Goal: Task Accomplishment & Management: Use online tool/utility

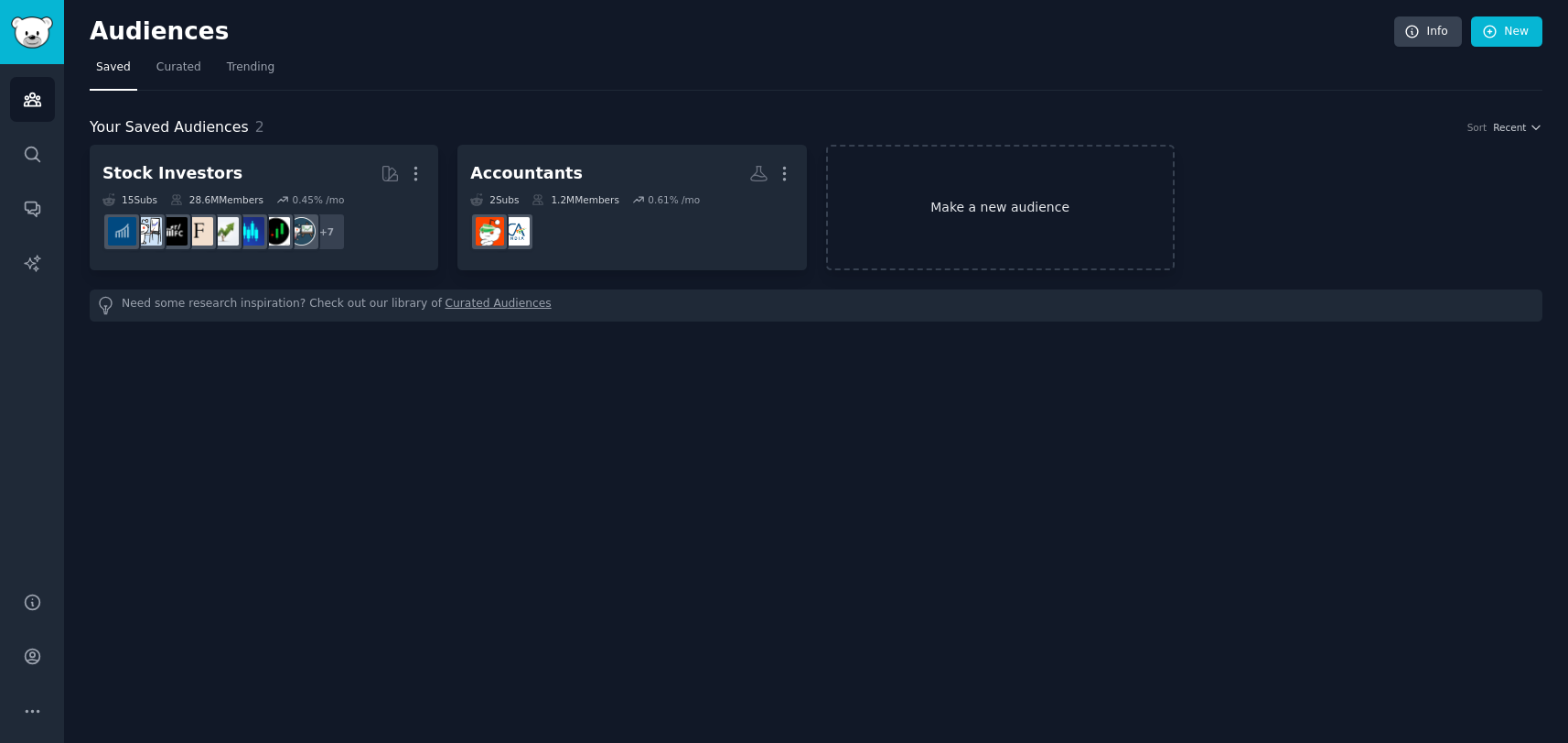
click at [1027, 199] on link "Make a new audience" at bounding box center [1001, 207] width 349 height 126
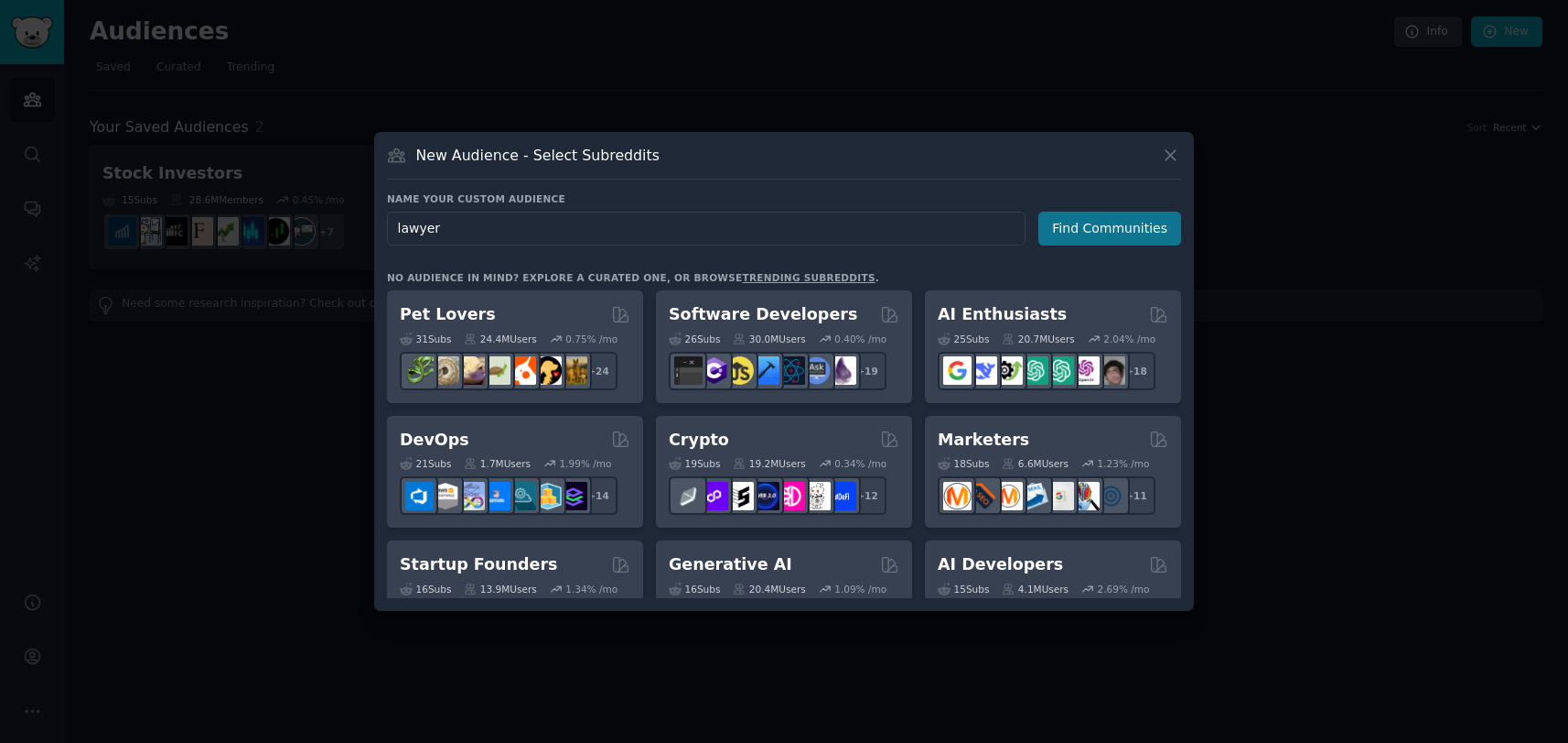
type input "lawyer"
click at [1125, 214] on button "Find Communities" at bounding box center [1110, 228] width 142 height 34
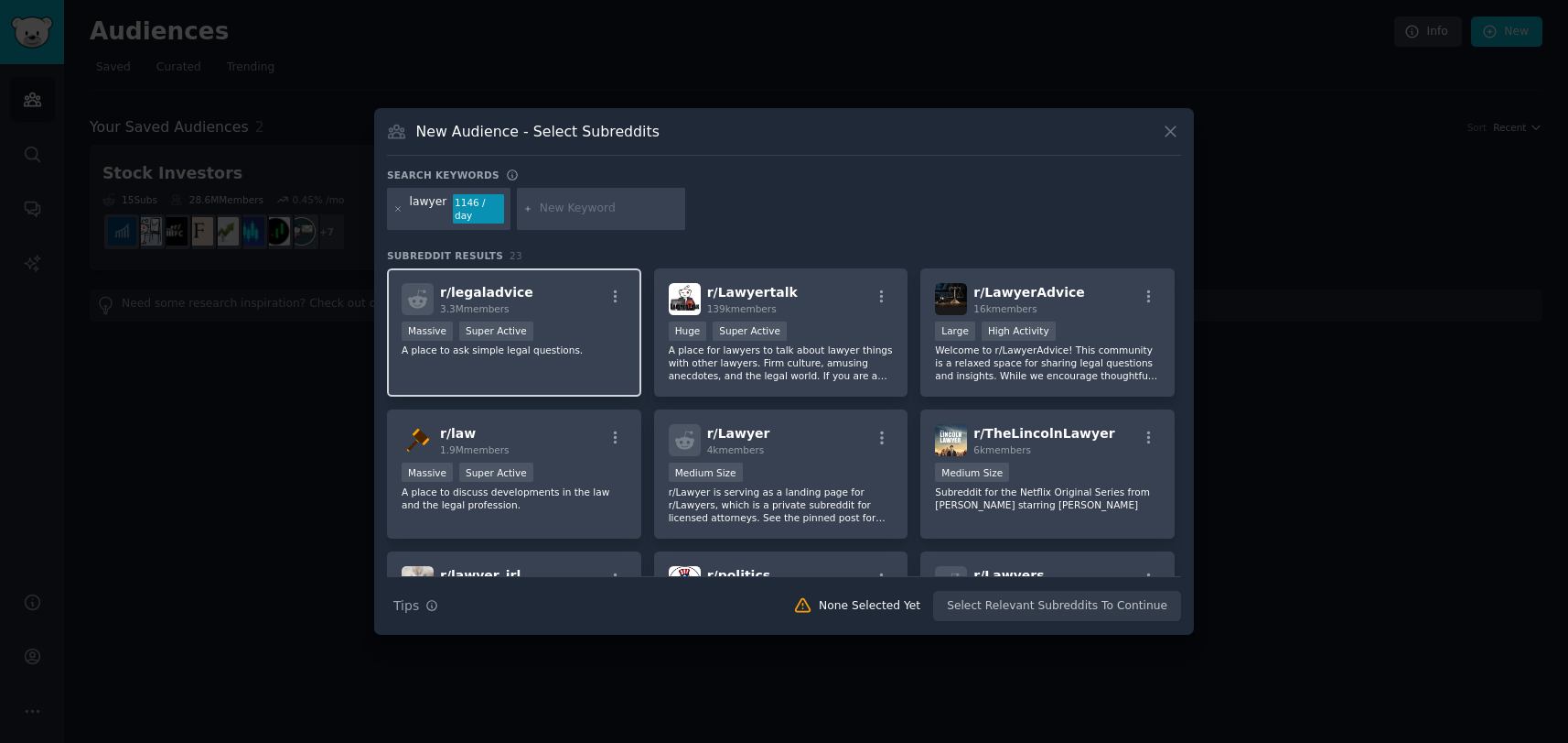
click at [593, 312] on div "r/ legaladvice 3.3M members >= 95th percentile for submissions / day Massive Su…" at bounding box center [514, 332] width 254 height 129
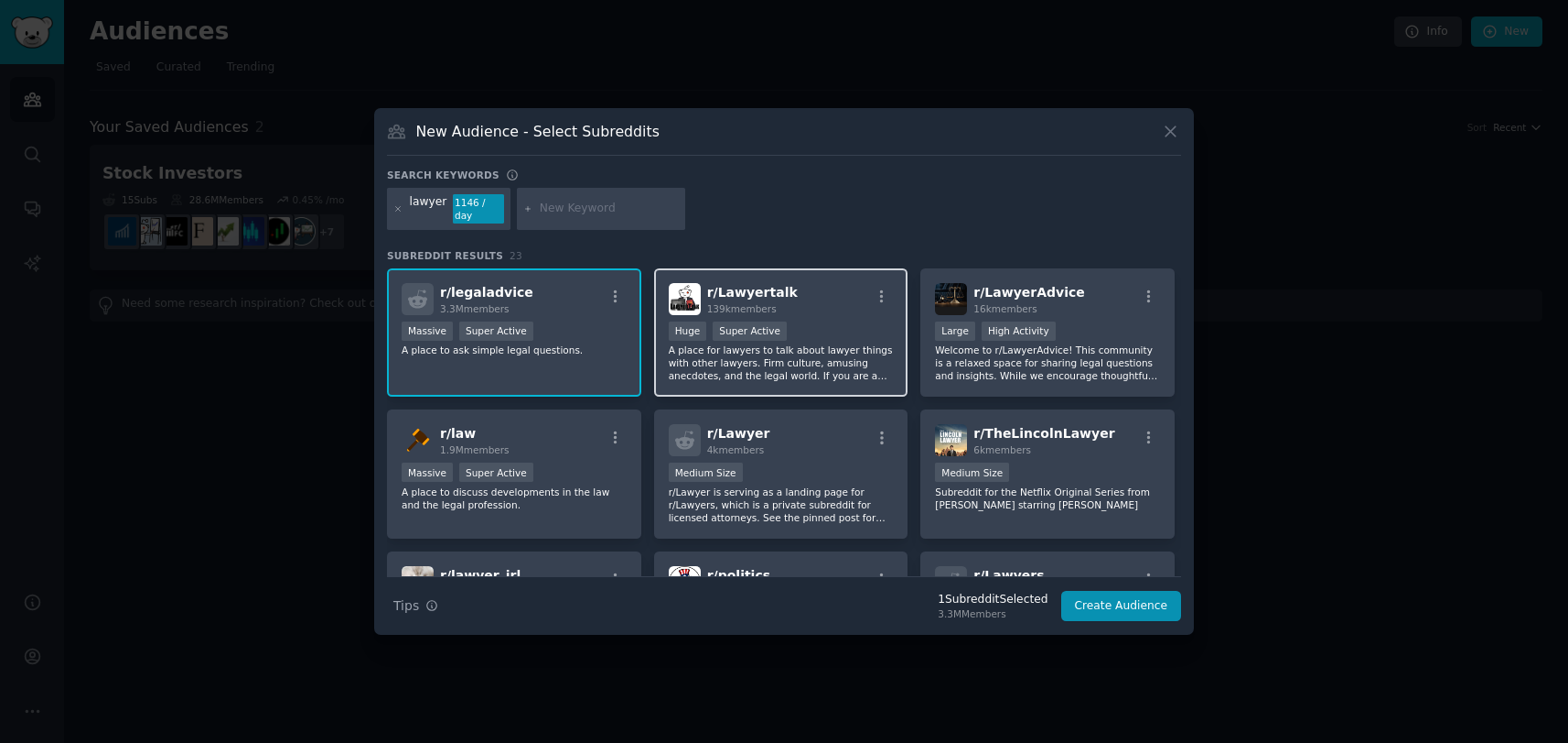
click at [862, 335] on div ">= 95th percentile for submissions / day Huge Super Active" at bounding box center [781, 332] width 225 height 22
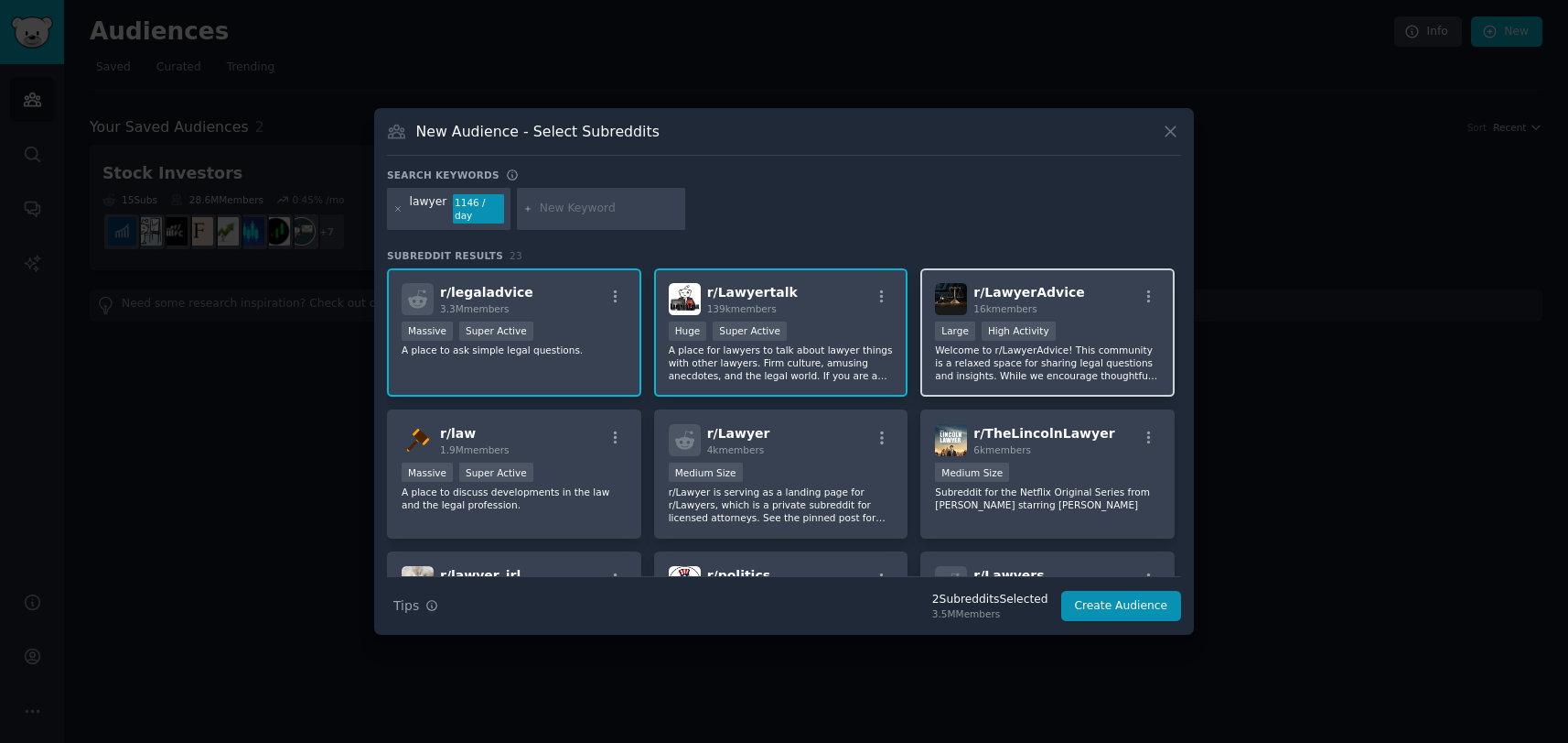
click at [1073, 297] on div "r/ LawyerAdvice 16k members" at bounding box center [1048, 298] width 225 height 32
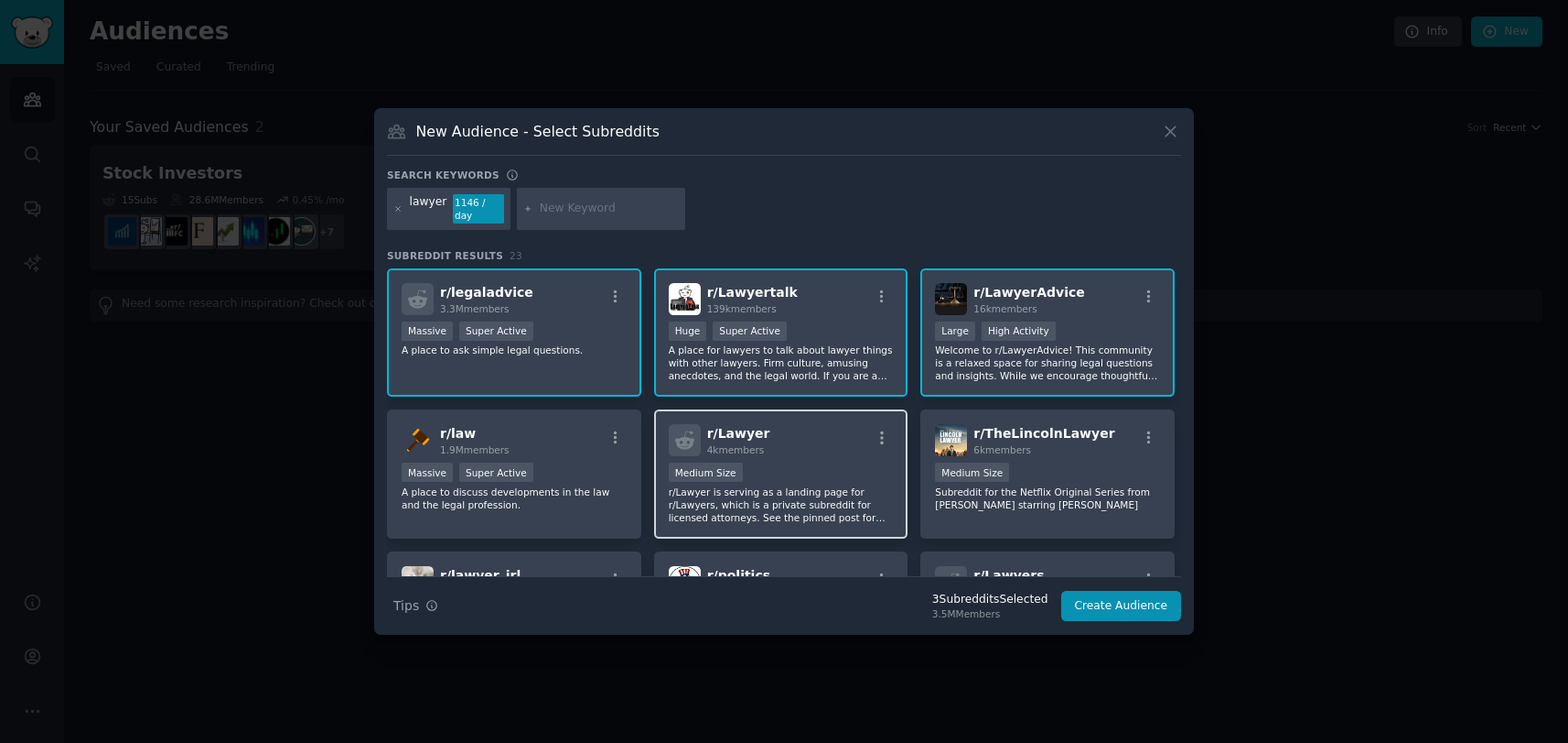
click at [773, 430] on div "r/ Lawyer 4k members" at bounding box center [781, 440] width 225 height 32
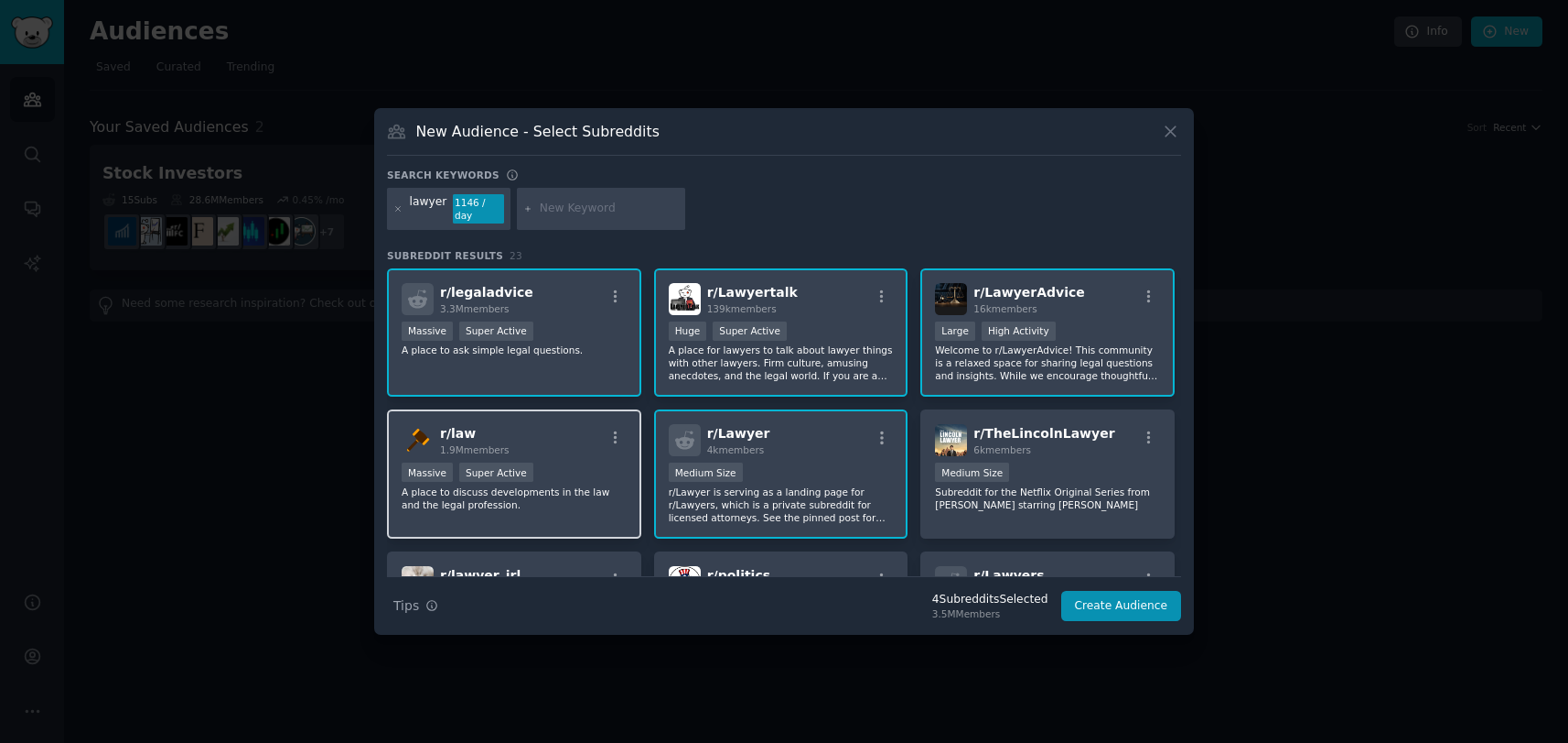
click at [574, 448] on div "r/ law 1.9M members" at bounding box center [514, 440] width 225 height 32
click at [568, 428] on div "r/ law 1.9M members" at bounding box center [514, 440] width 225 height 32
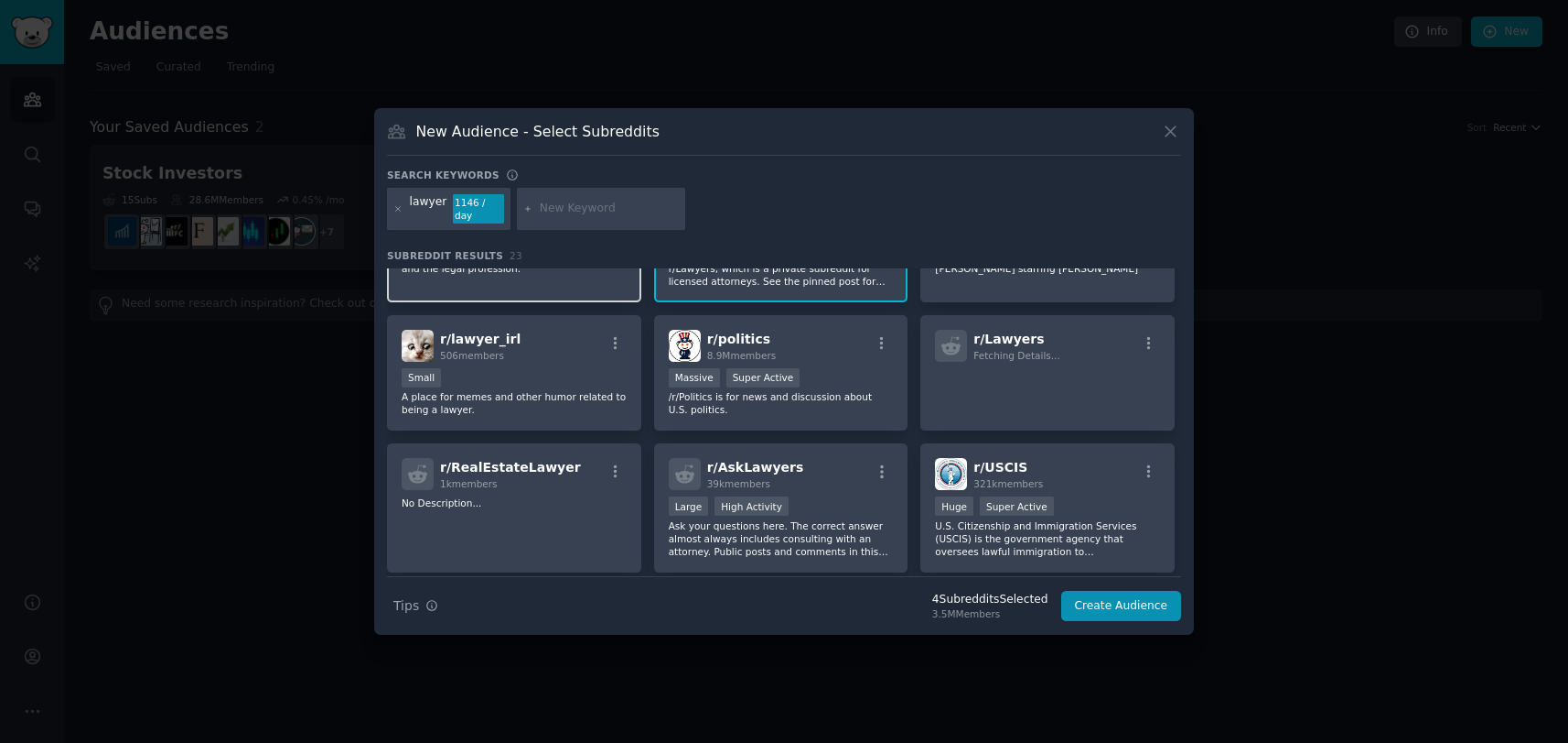
scroll to position [305, 0]
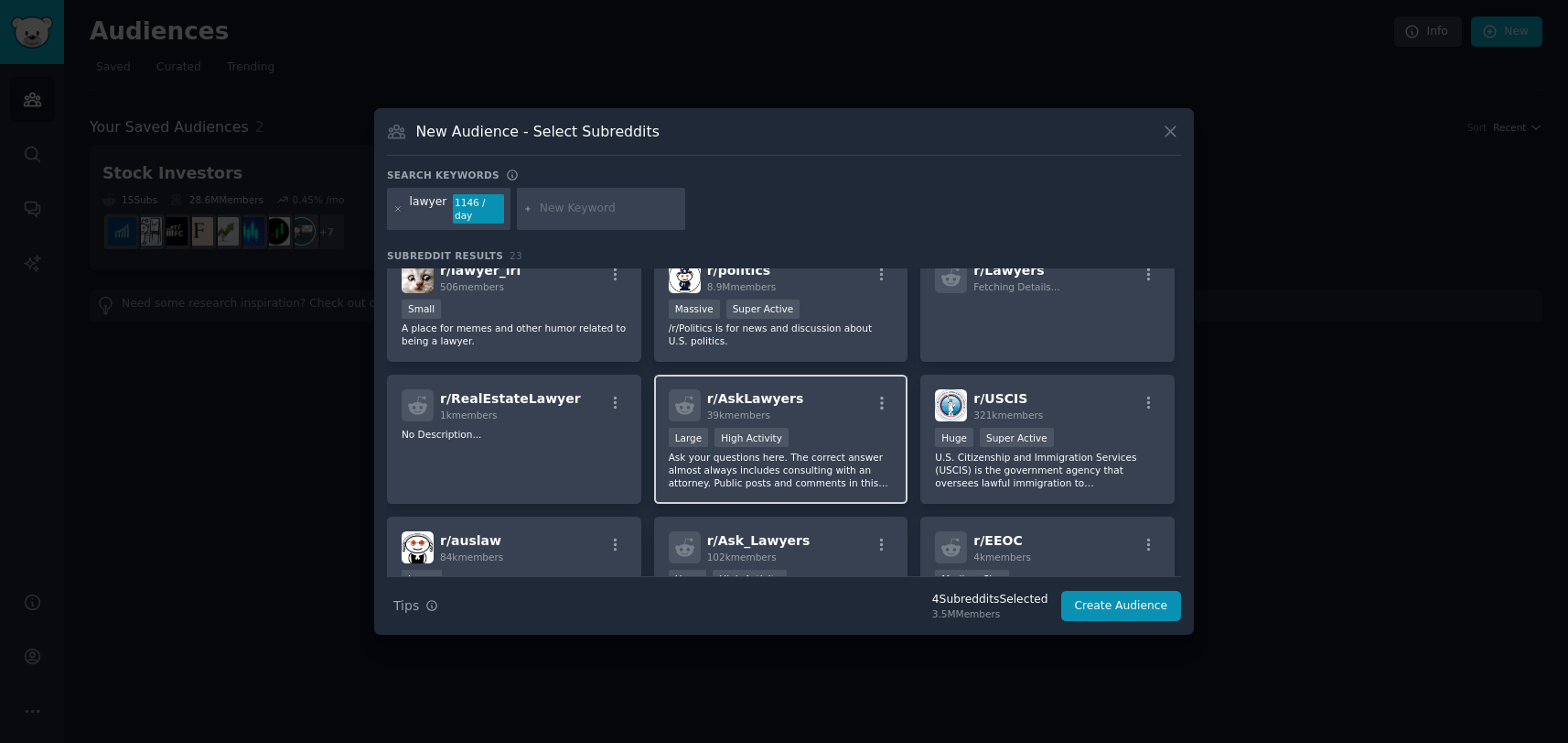
click at [833, 415] on div "r/ AskLawyers 39k members >= 80th percentile for submissions / day Large High A…" at bounding box center [781, 439] width 254 height 129
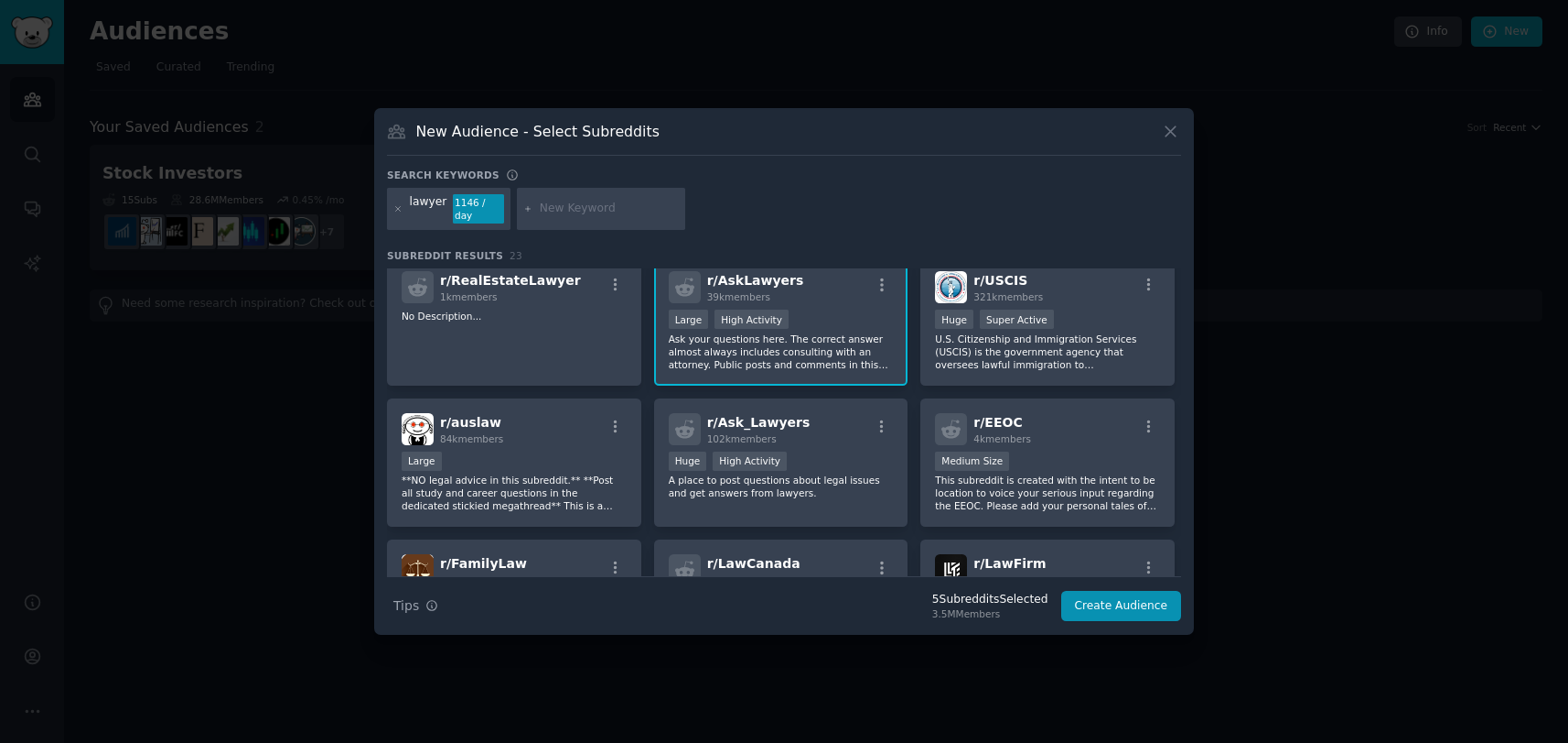
scroll to position [457, 0]
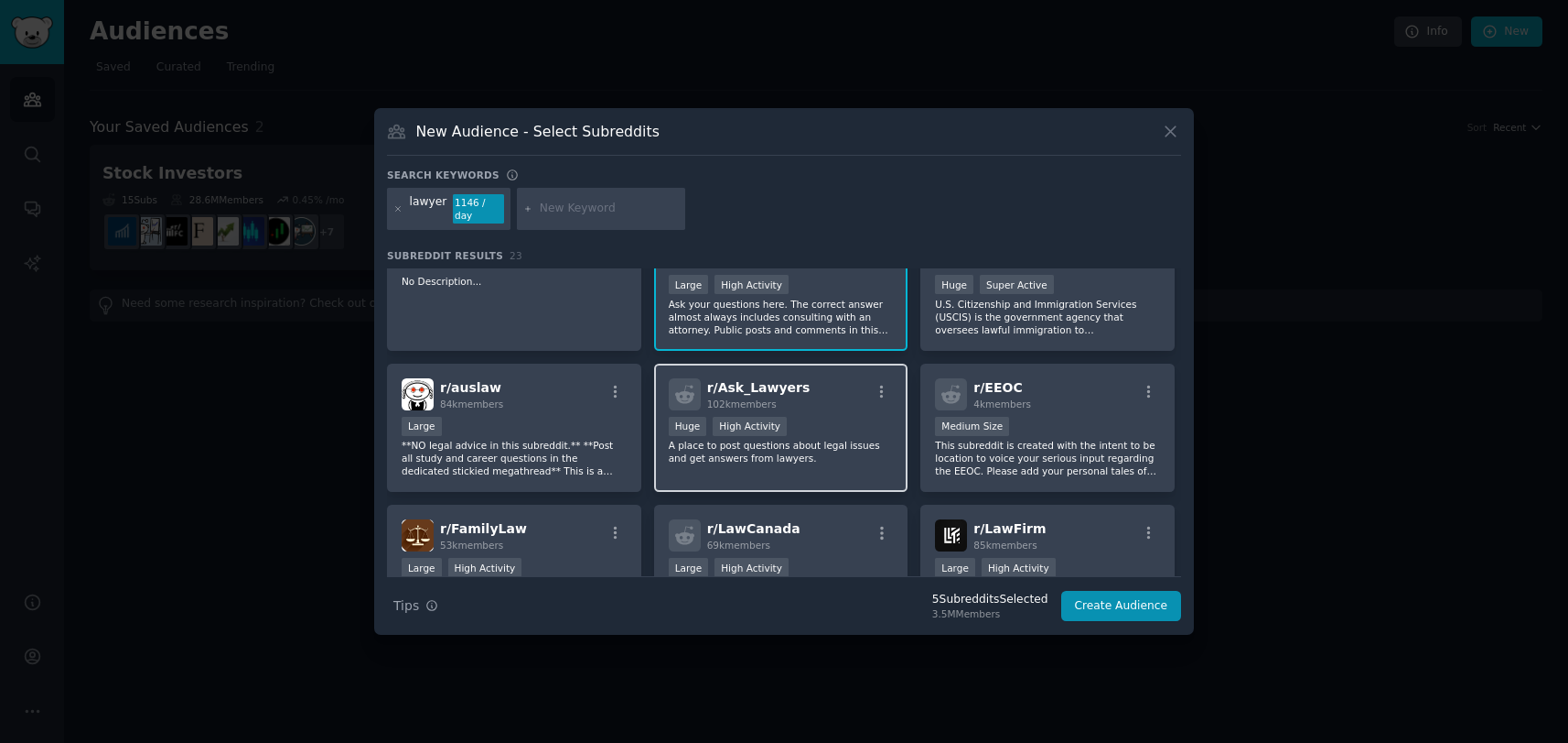
click at [825, 416] on div "Huge High Activity" at bounding box center [781, 427] width 225 height 22
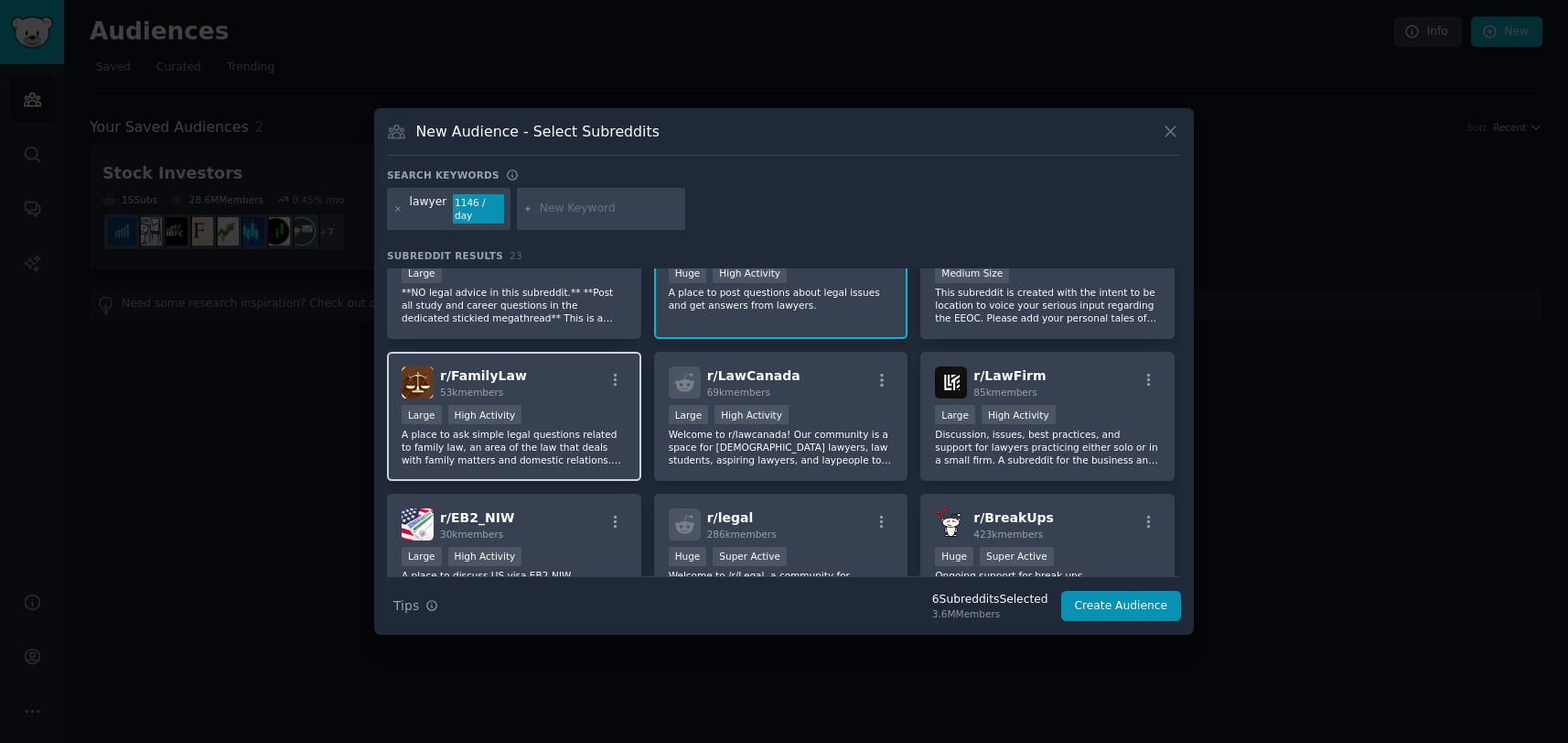
click at [607, 382] on div at bounding box center [615, 382] width 22 height 22
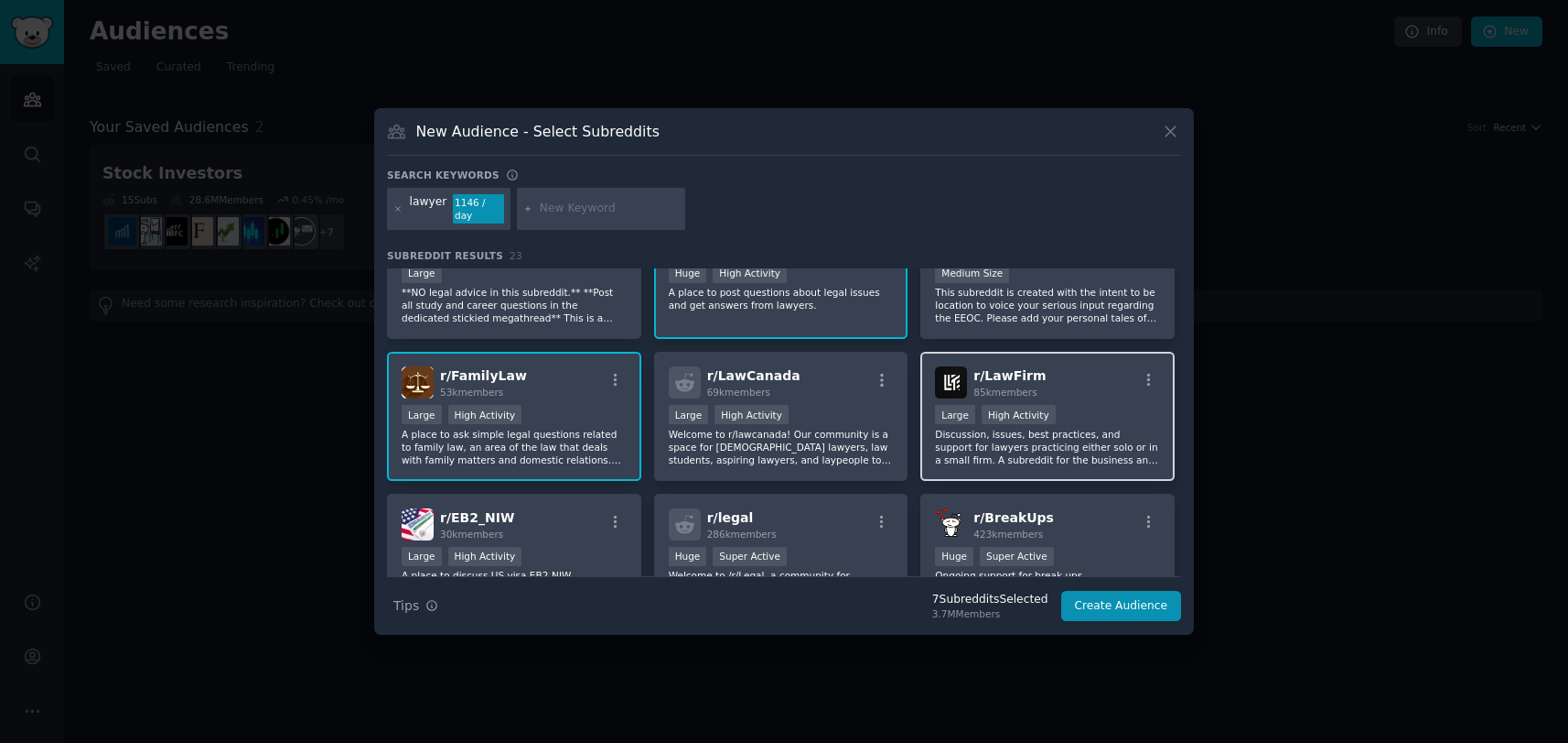
click at [1123, 384] on div "r/ LawFirm 85k members" at bounding box center [1048, 382] width 225 height 32
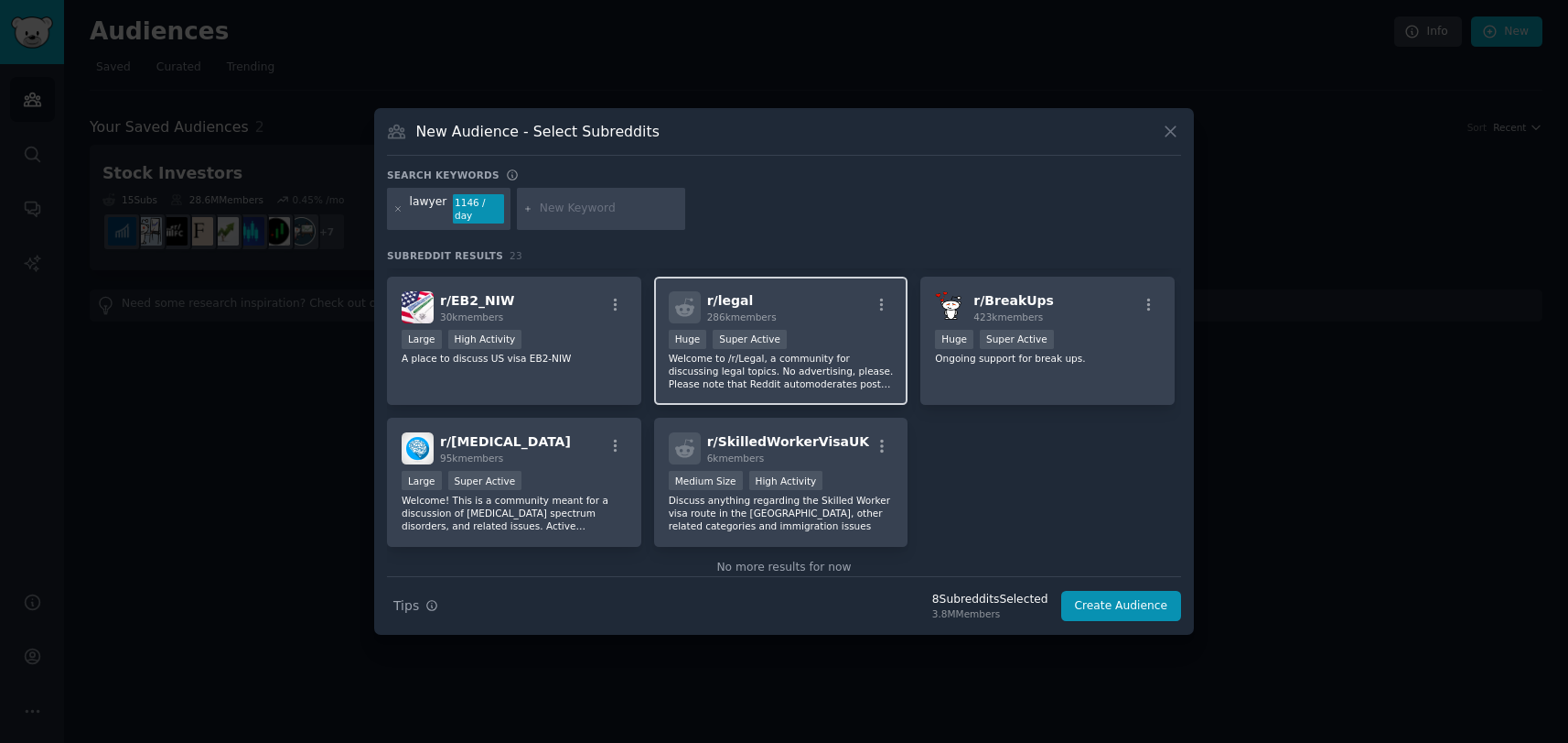
scroll to position [863, 0]
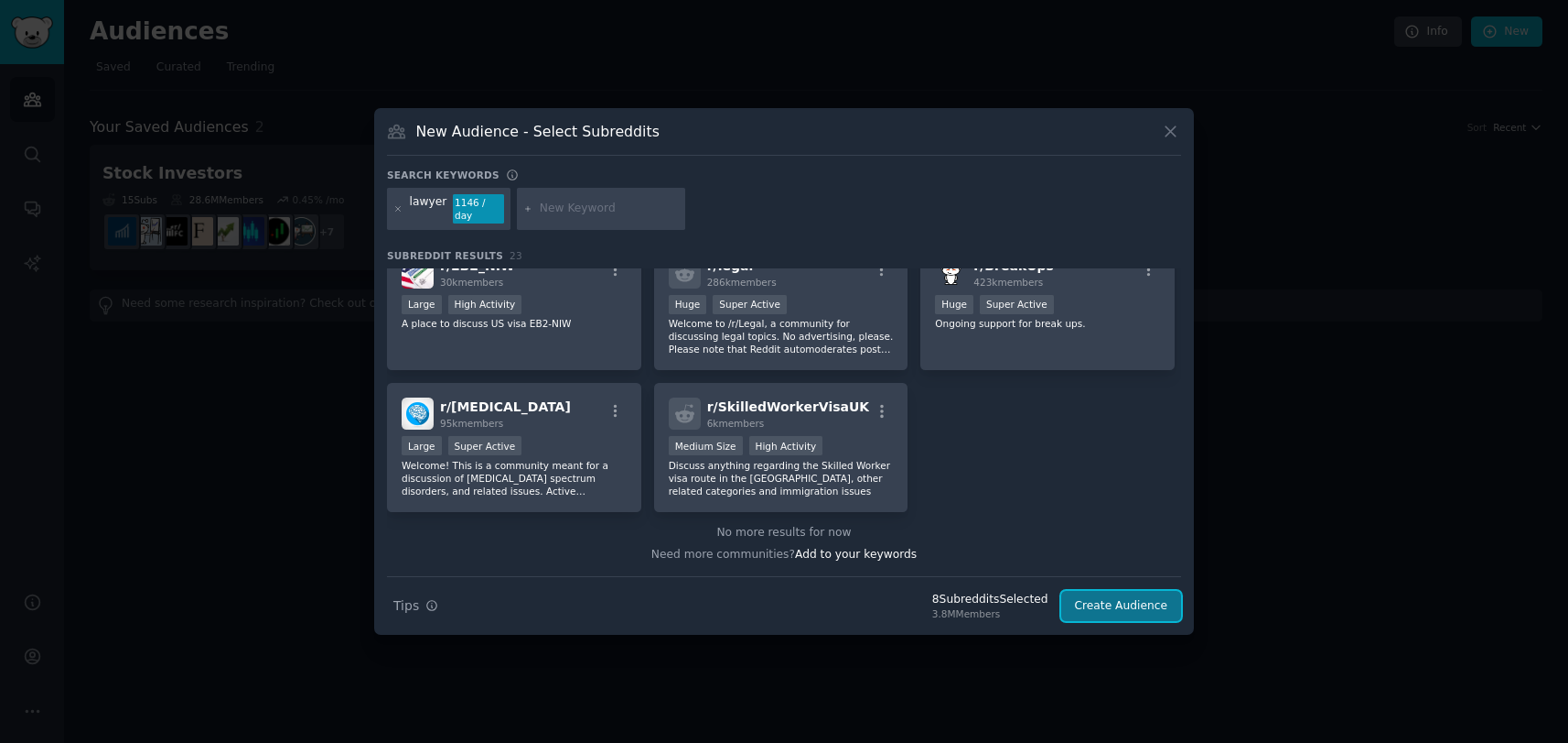
click at [1125, 593] on button "Create Audience" at bounding box center [1122, 606] width 121 height 31
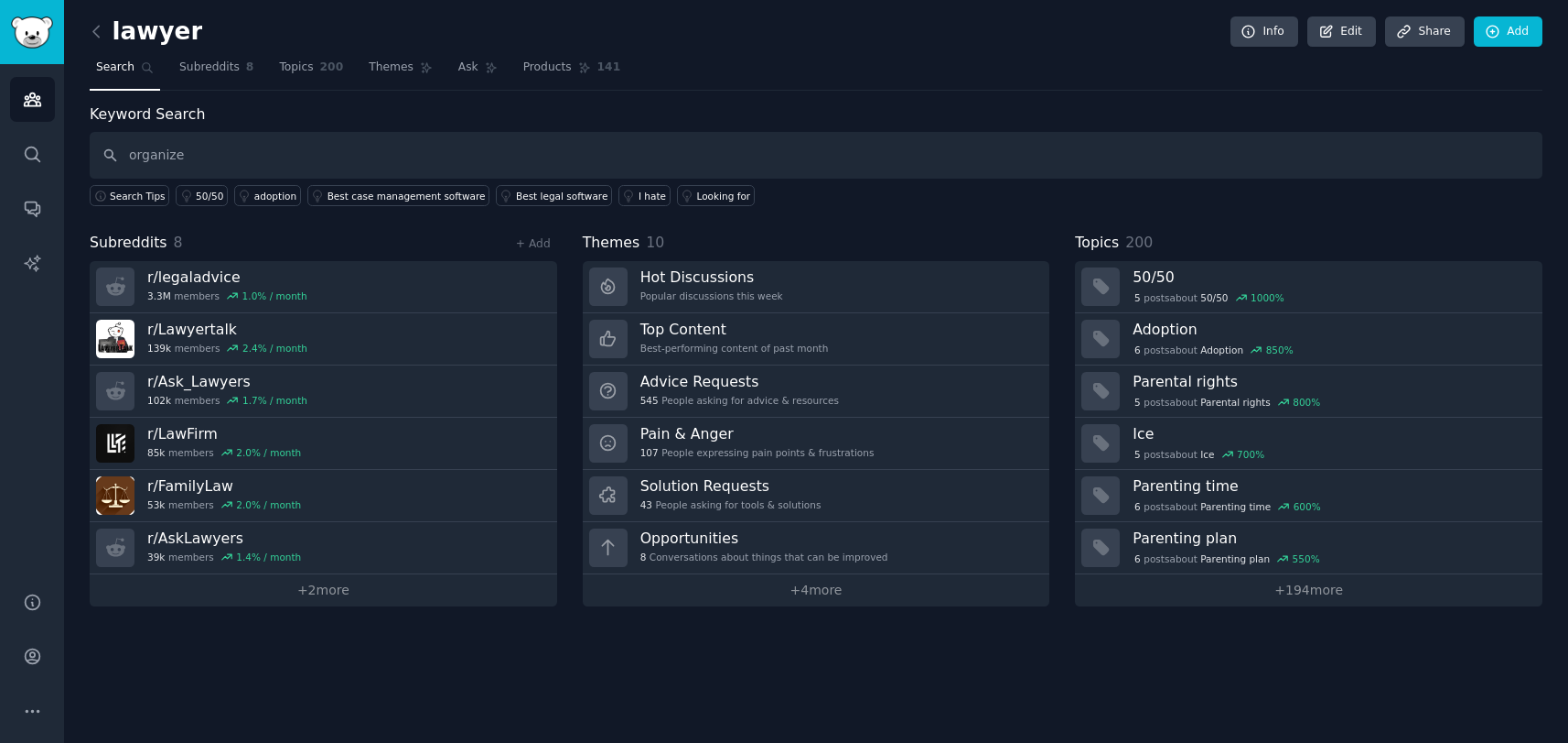
type input "organize"
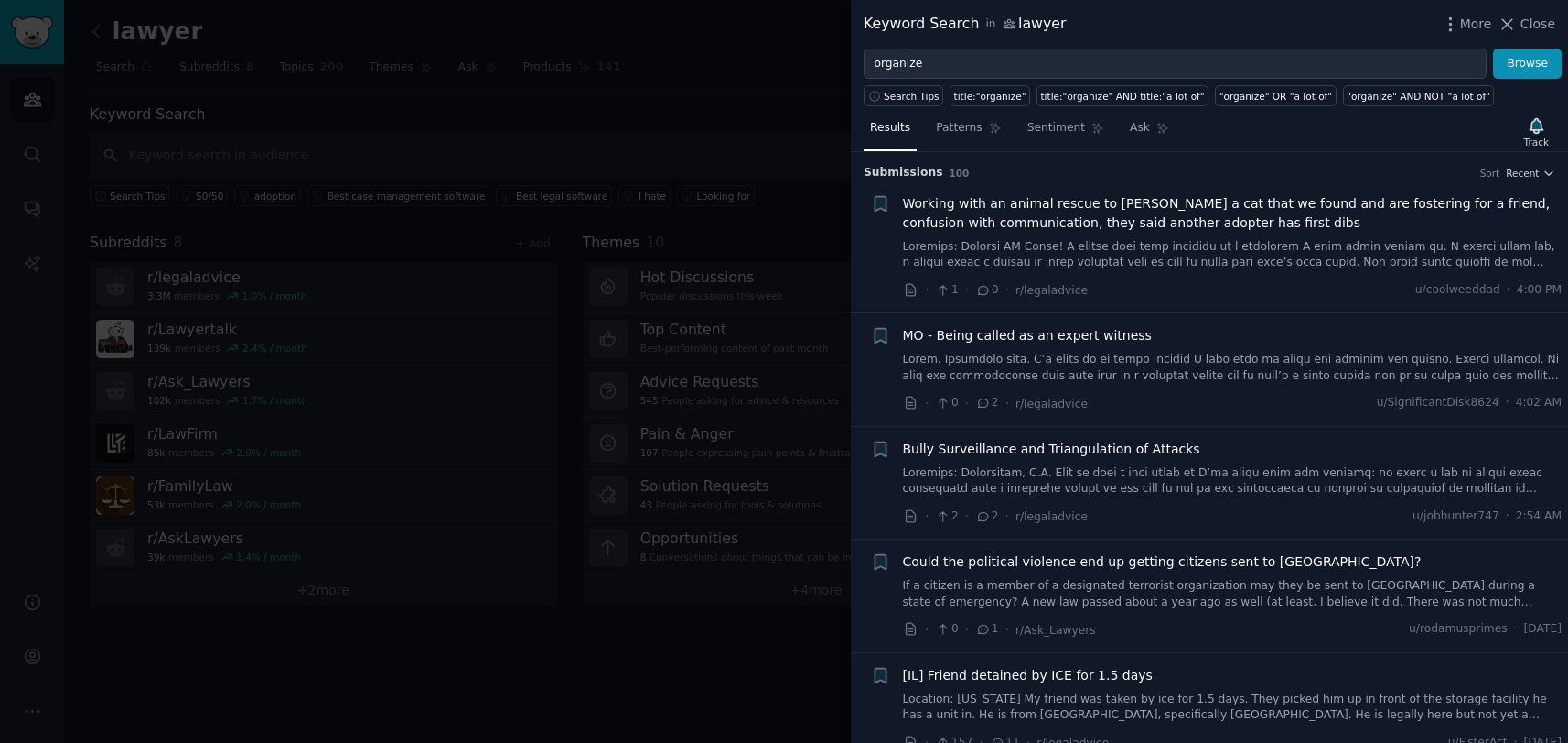
click at [1135, 342] on div "MO - Being called as an expert witness" at bounding box center [1233, 335] width 660 height 20
click at [1089, 365] on link at bounding box center [1233, 368] width 660 height 32
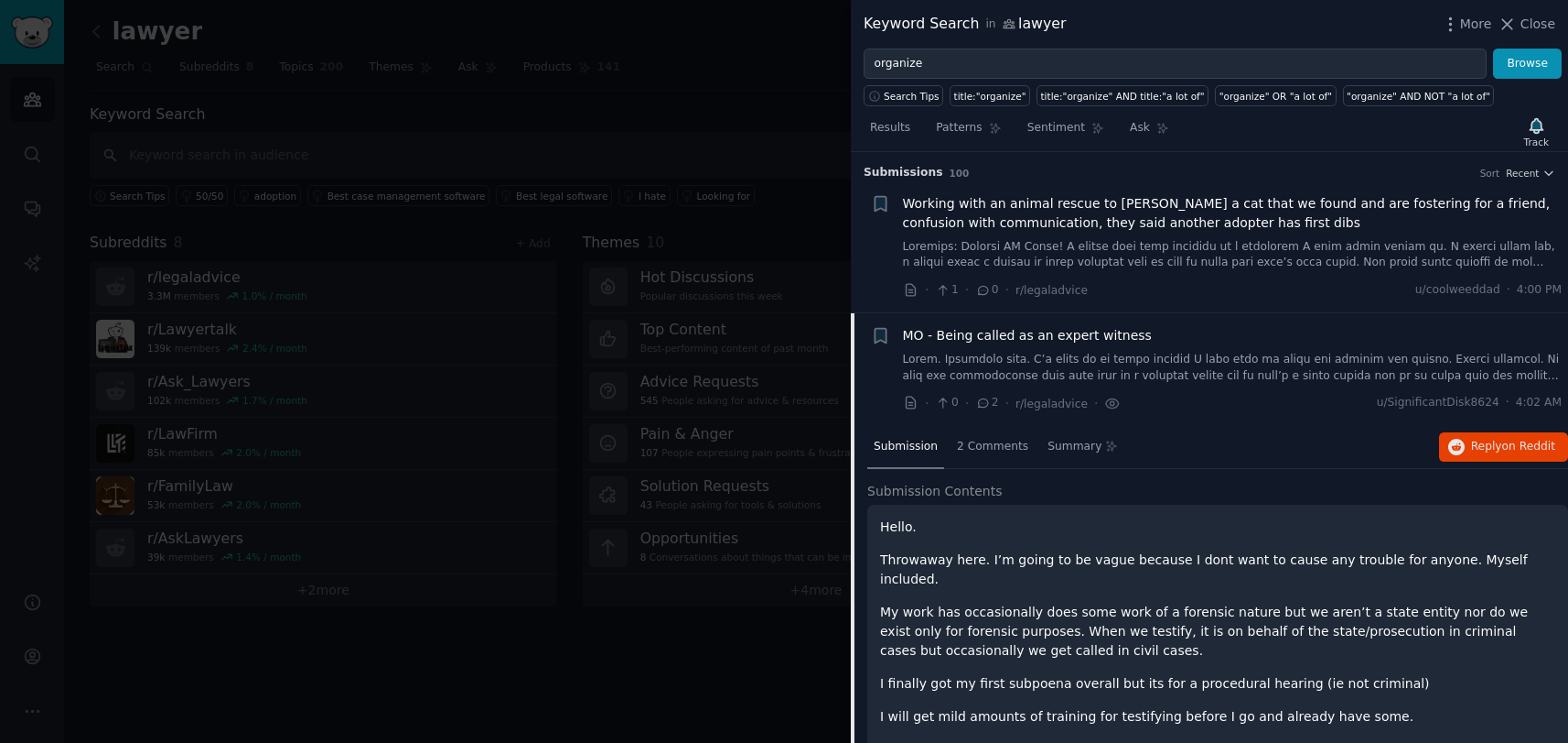
scroll to position [161, 0]
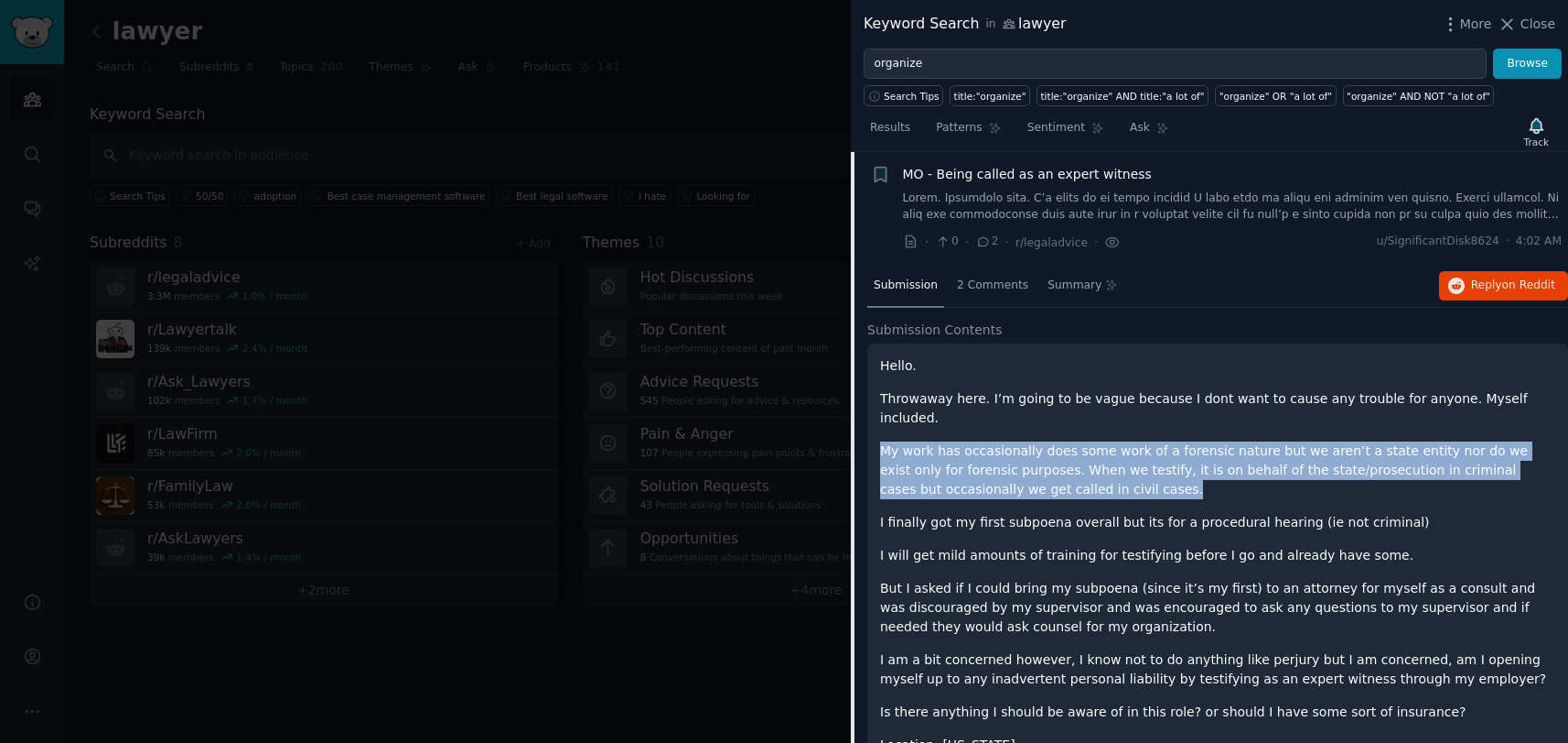
drag, startPoint x: 884, startPoint y: 436, endPoint x: 996, endPoint y: 471, distance: 117.3
click at [996, 471] on p "My work has occasionally does some work of a forensic nature but we aren’t a st…" at bounding box center [1217, 470] width 675 height 58
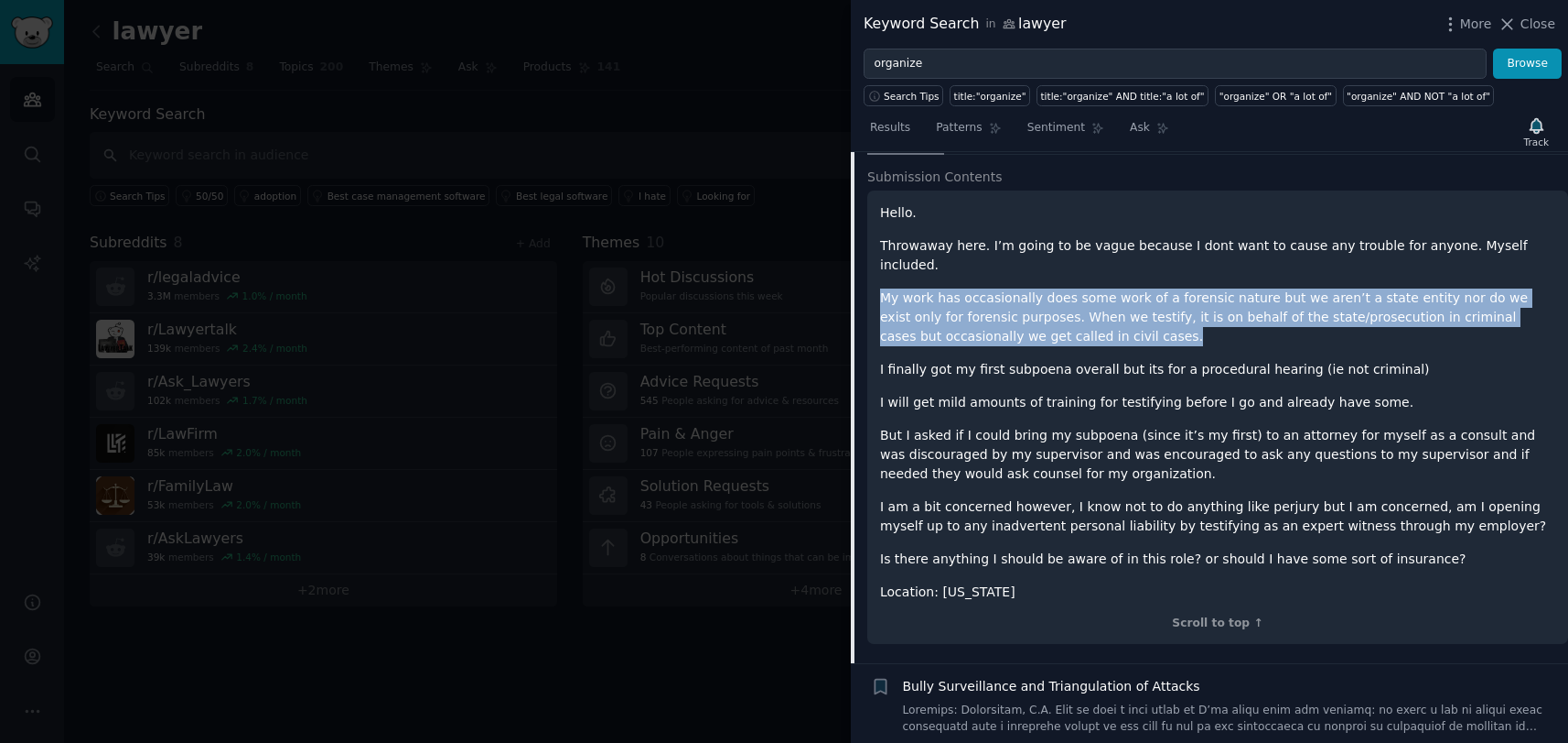
scroll to position [0, 0]
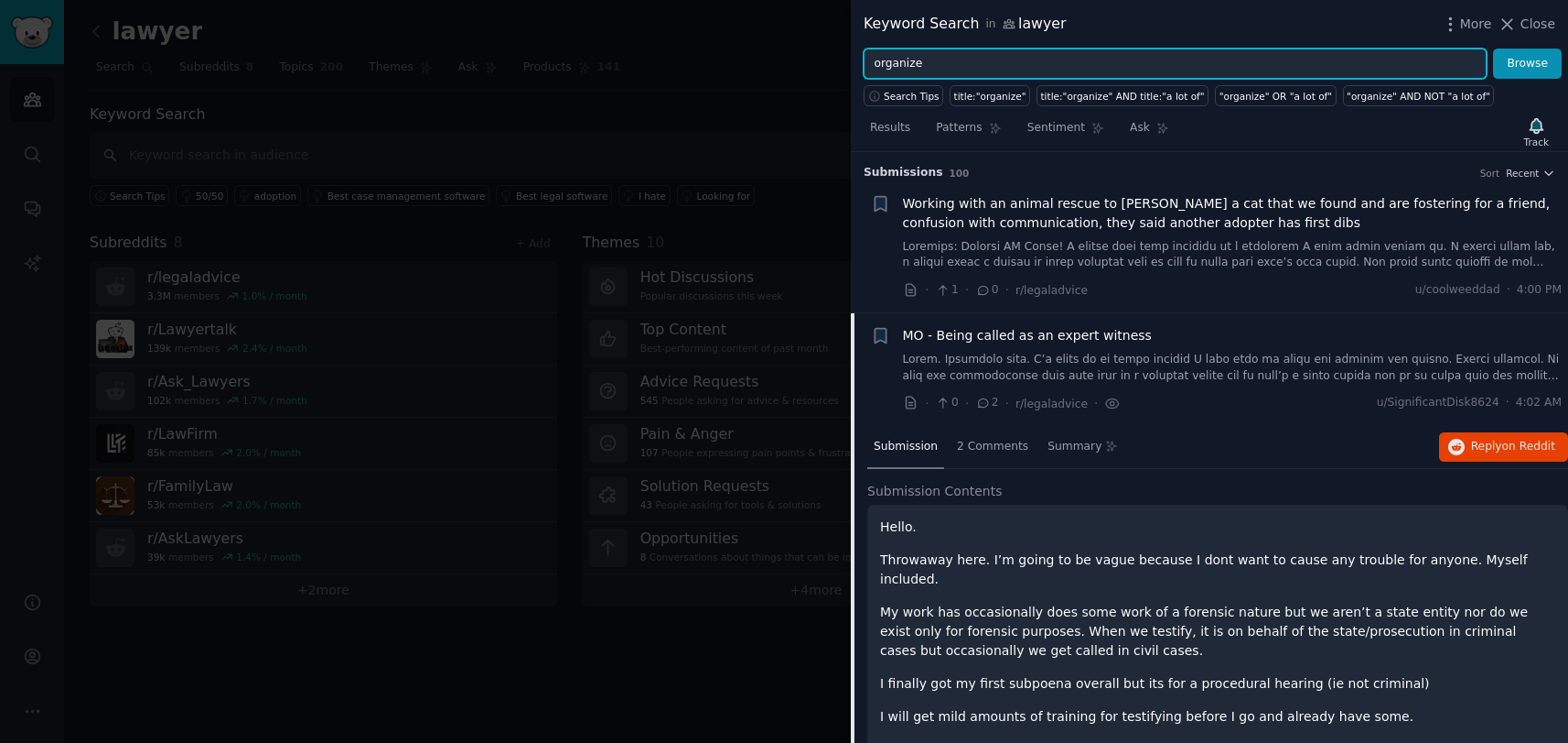
click at [976, 63] on input "organize" at bounding box center [1174, 64] width 623 height 31
click at [1493, 49] on button "Browse" at bounding box center [1527, 64] width 68 height 31
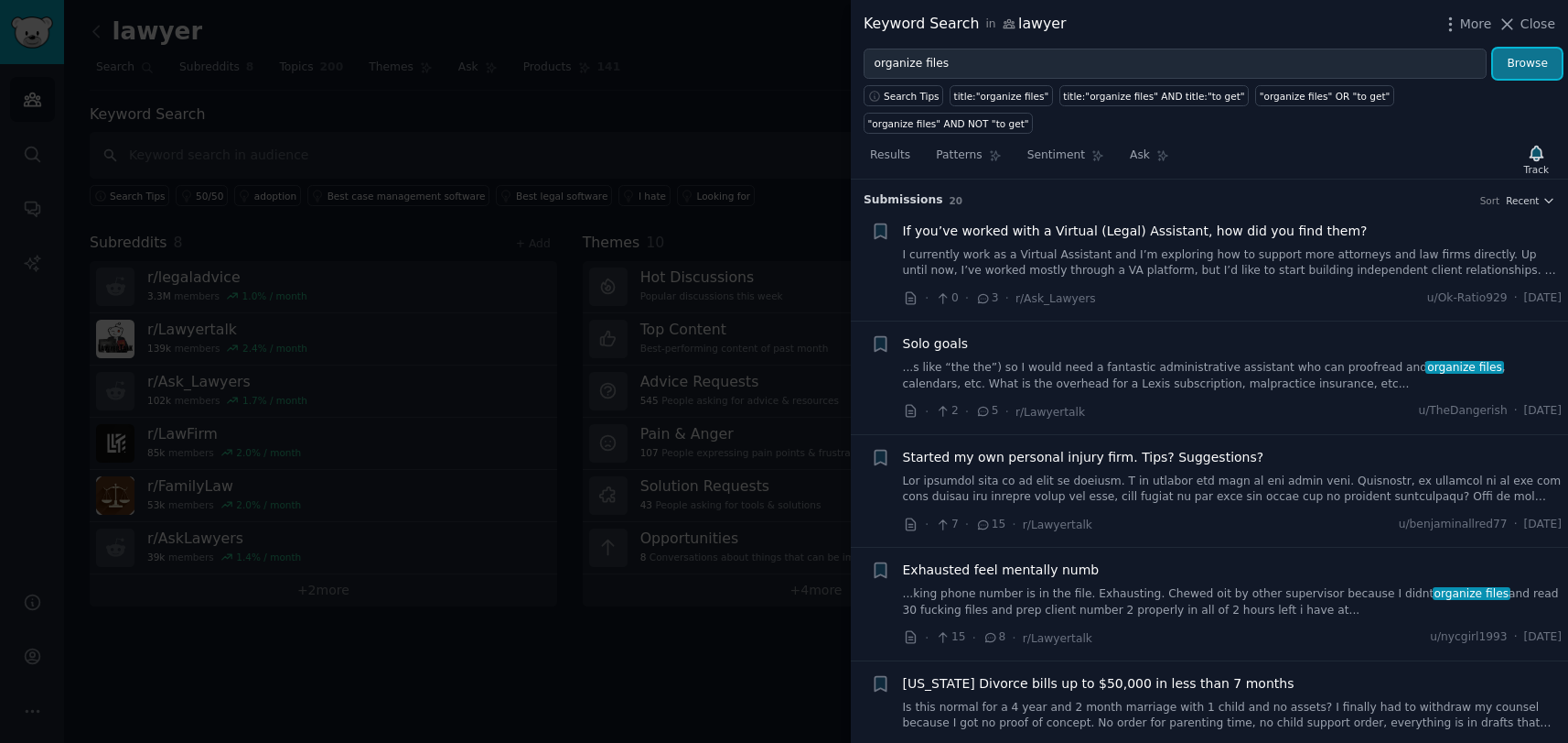
click at [1527, 67] on button "Browse" at bounding box center [1527, 64] width 68 height 31
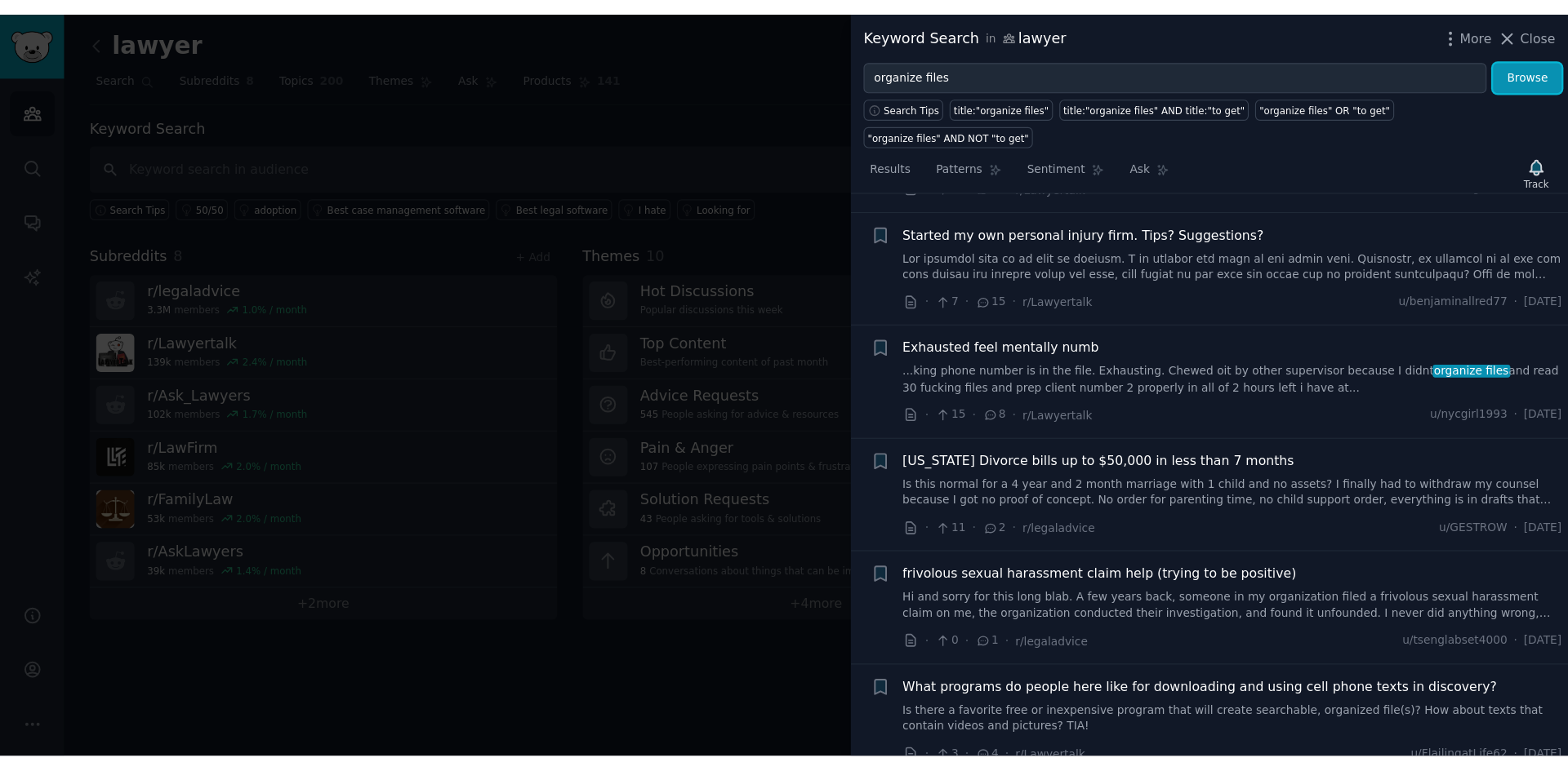
scroll to position [272, 0]
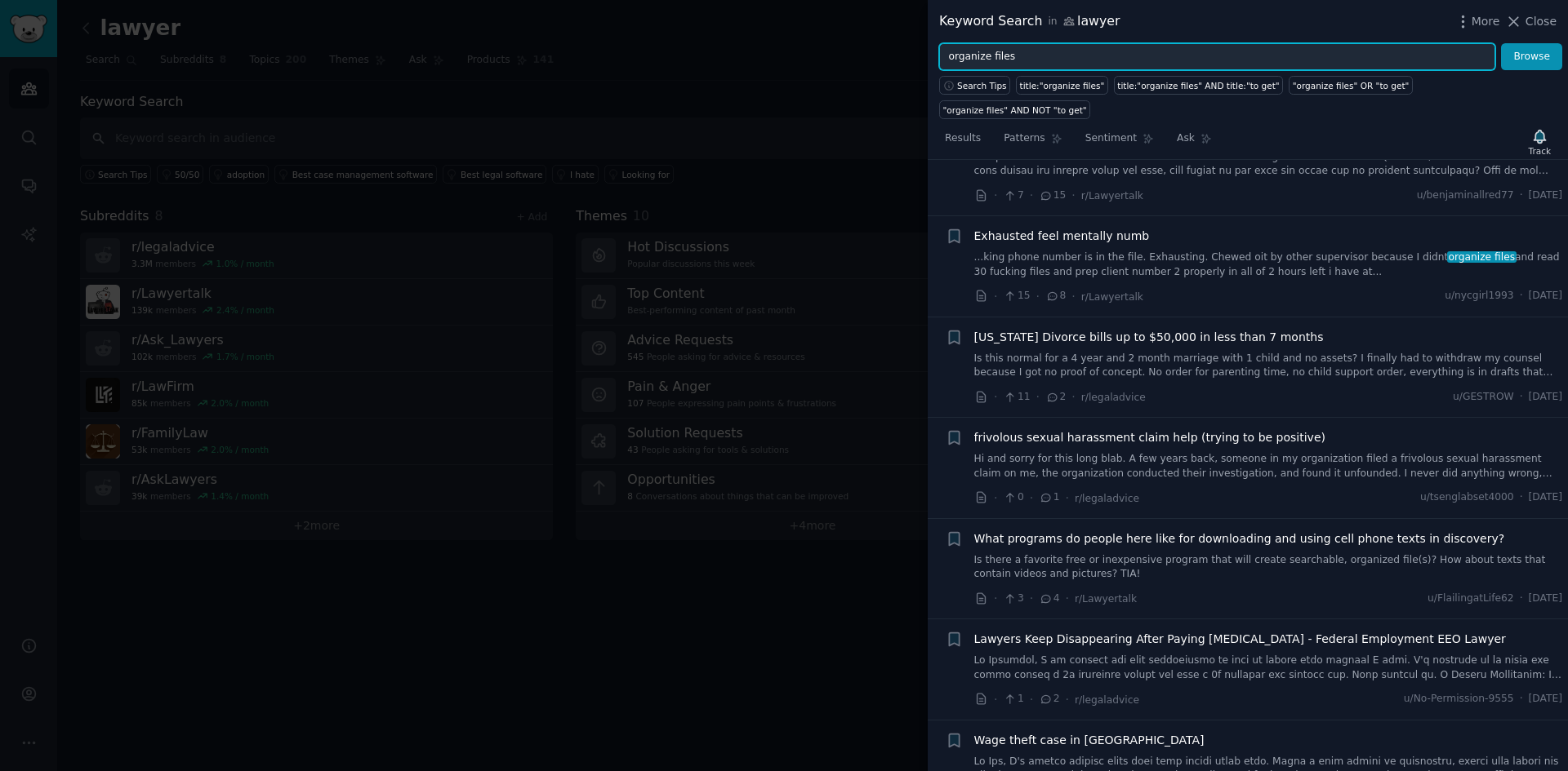
click at [1152, 50] on input "organize files" at bounding box center [1217, 57] width 556 height 28
click at [1398, 43] on button "Browse" at bounding box center [1531, 57] width 61 height 28
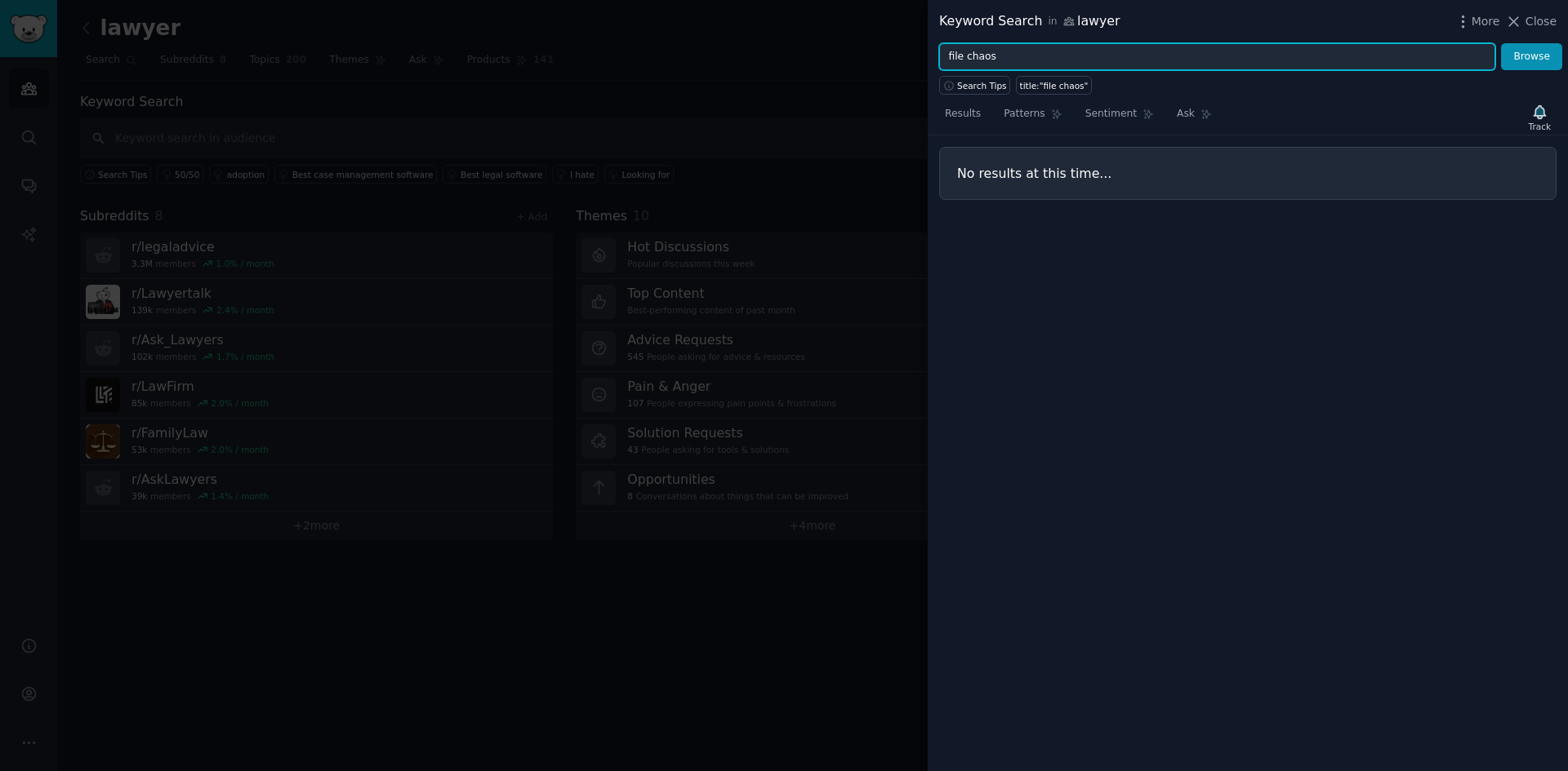
click at [970, 56] on input "file chaos" at bounding box center [1217, 57] width 556 height 28
click at [951, 53] on input "file chaos" at bounding box center [1217, 57] width 556 height 28
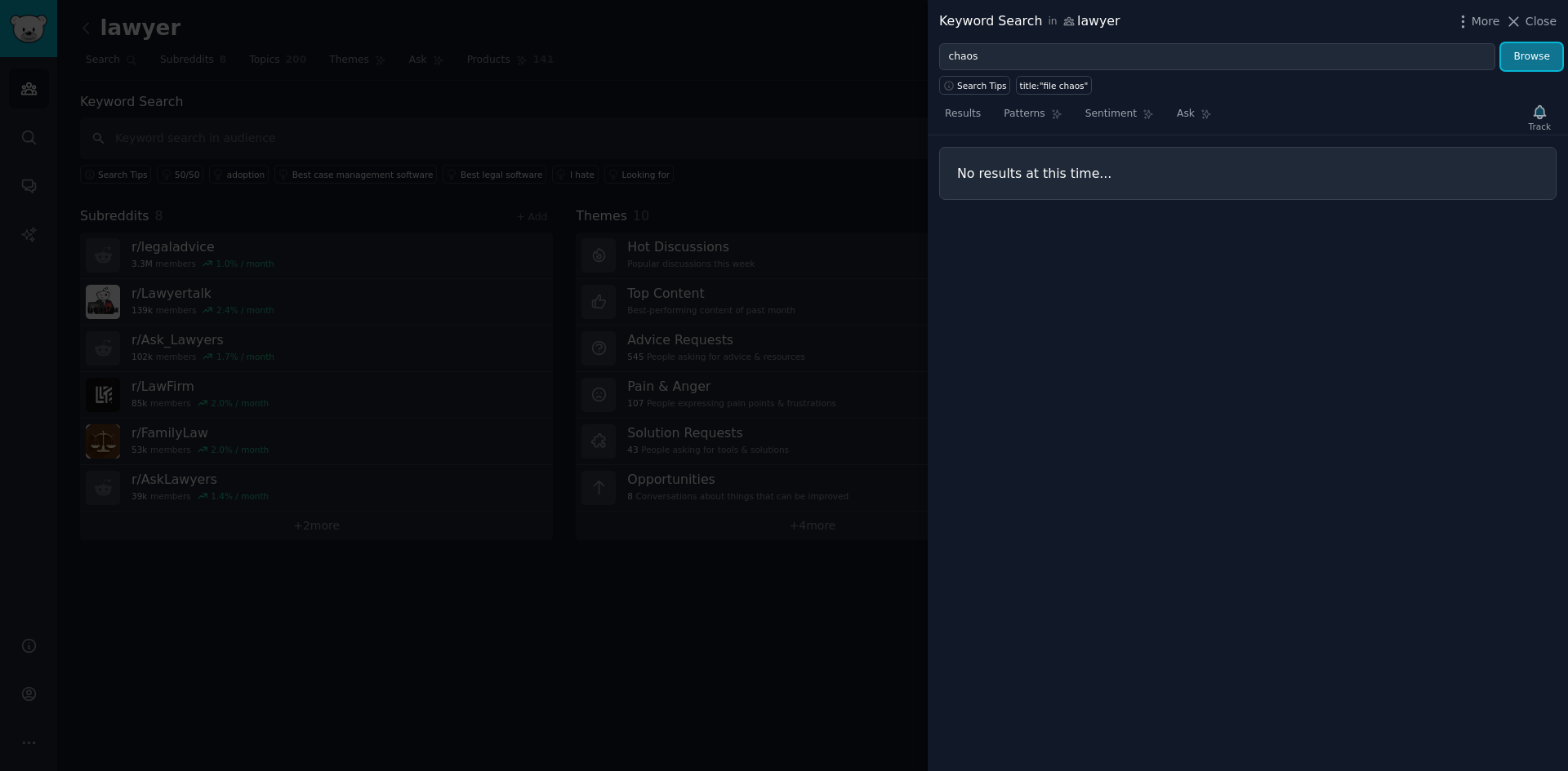
click at [1398, 60] on button "Browse" at bounding box center [1531, 57] width 61 height 28
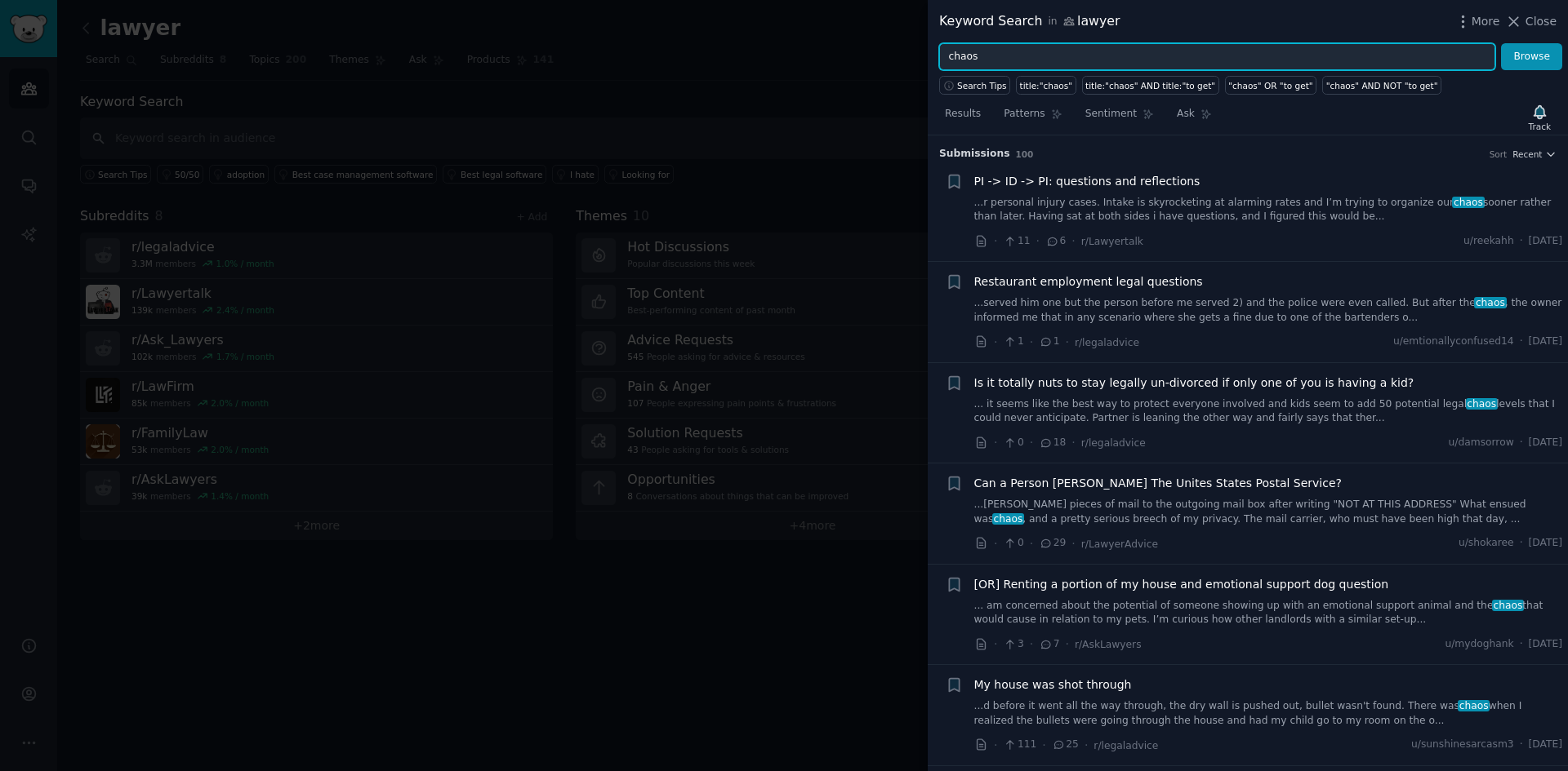
click at [966, 58] on input "chaos" at bounding box center [1217, 57] width 556 height 28
type input "c"
type input "disorganized"
click at [1398, 43] on button "Browse" at bounding box center [1531, 57] width 61 height 28
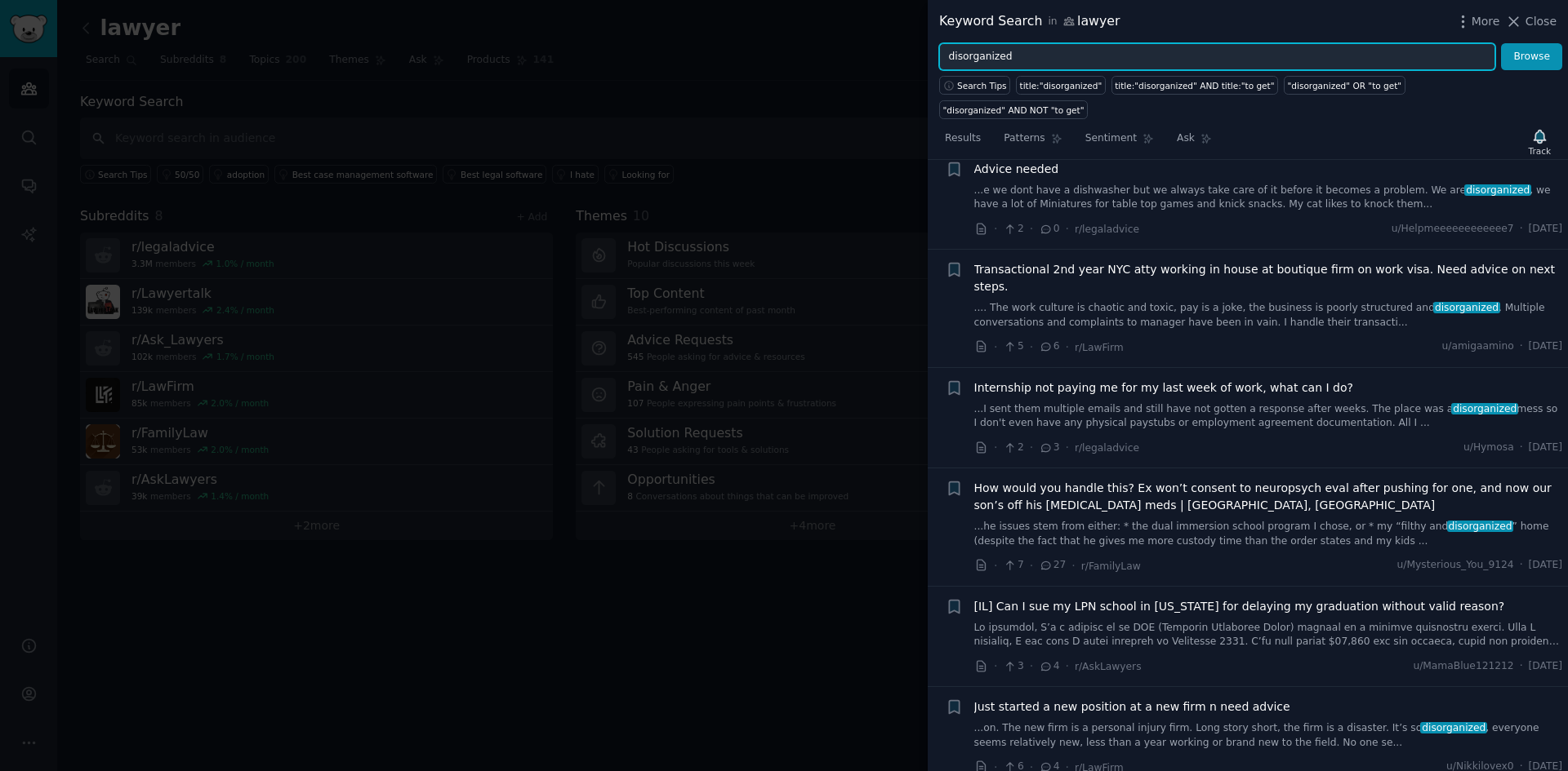
scroll to position [953, 0]
